Goal: Information Seeking & Learning: Find specific fact

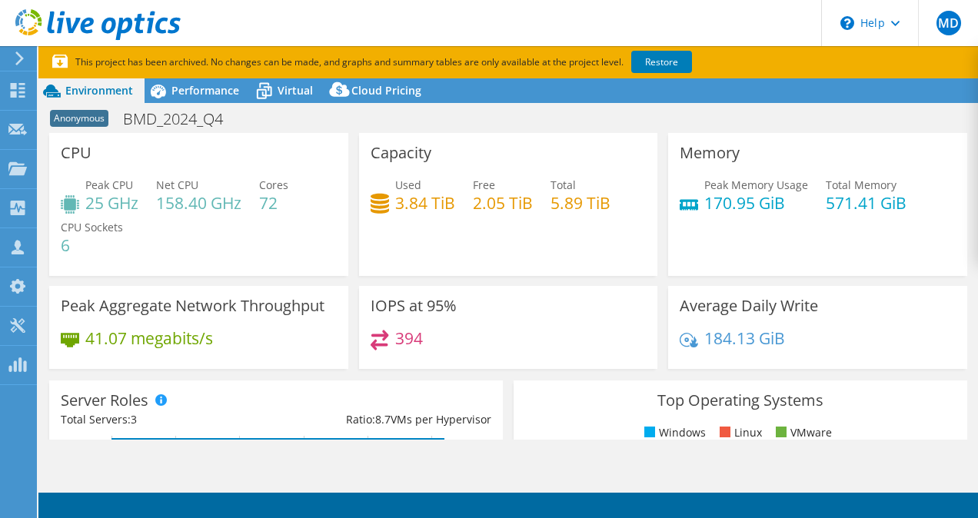
select select "USD"
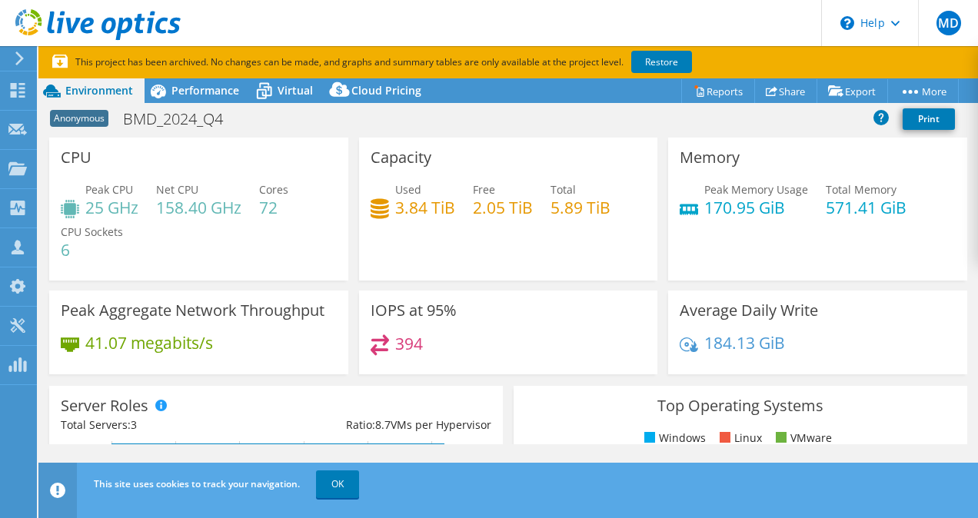
click at [611, 126] on div "Anonymous BMD_2024_Q4 Print" at bounding box center [508, 119] width 940 height 28
click at [663, 263] on div "Memory Peak Memory Usage 170.95 GiB Total Memory 571.41 GiB" at bounding box center [818, 209] width 310 height 143
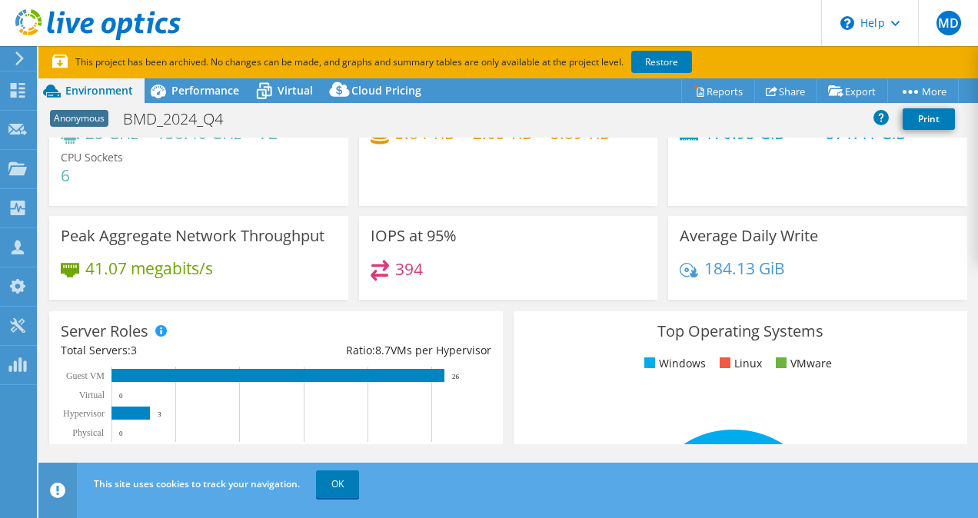
scroll to position [52, 0]
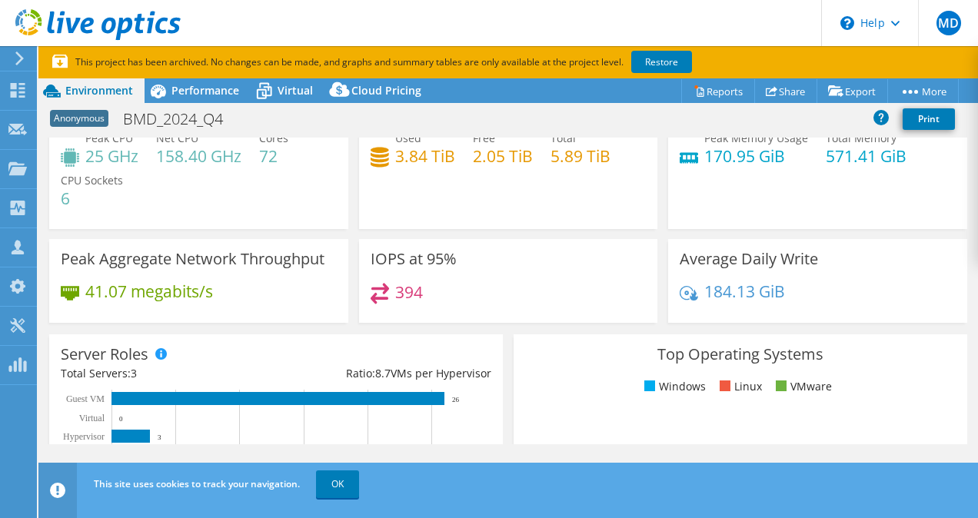
click at [663, 208] on div "Memory Peak Memory Usage 170.95 GiB Total Memory 571.41 GiB" at bounding box center [818, 157] width 310 height 143
click at [712, 149] on h4 "170.95 GiB" at bounding box center [757, 156] width 104 height 17
drag, startPoint x: 712, startPoint y: 149, endPoint x: 784, endPoint y: 212, distance: 95.4
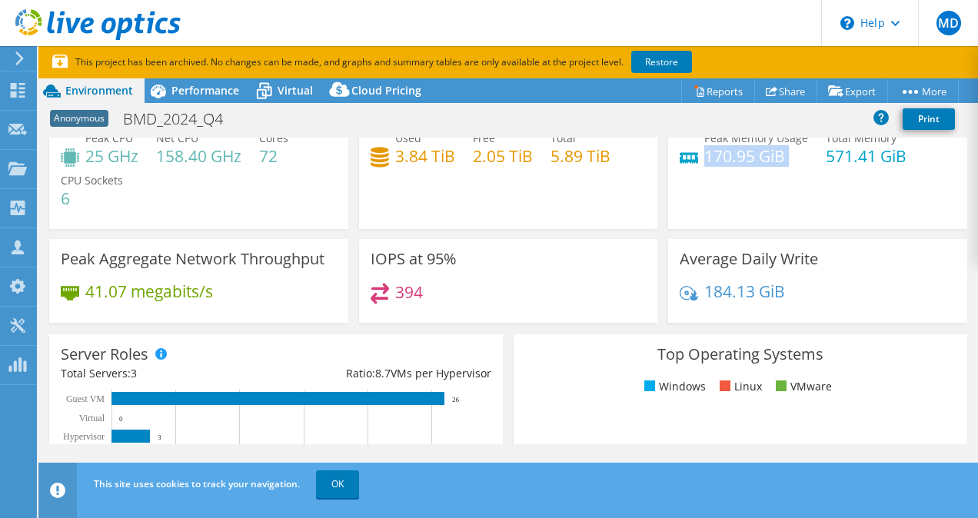
click at [784, 212] on div "Memory Peak Memory Usage 170.95 GiB Total Memory 571.41 GiB" at bounding box center [817, 157] width 299 height 143
click at [761, 189] on div "Memory Peak Memory Usage 170.95 GiB Total Memory 571.41 GiB" at bounding box center [817, 157] width 299 height 143
click at [735, 154] on h4 "170.95 GiB" at bounding box center [757, 156] width 104 height 17
